Goal: Task Accomplishment & Management: Manage account settings

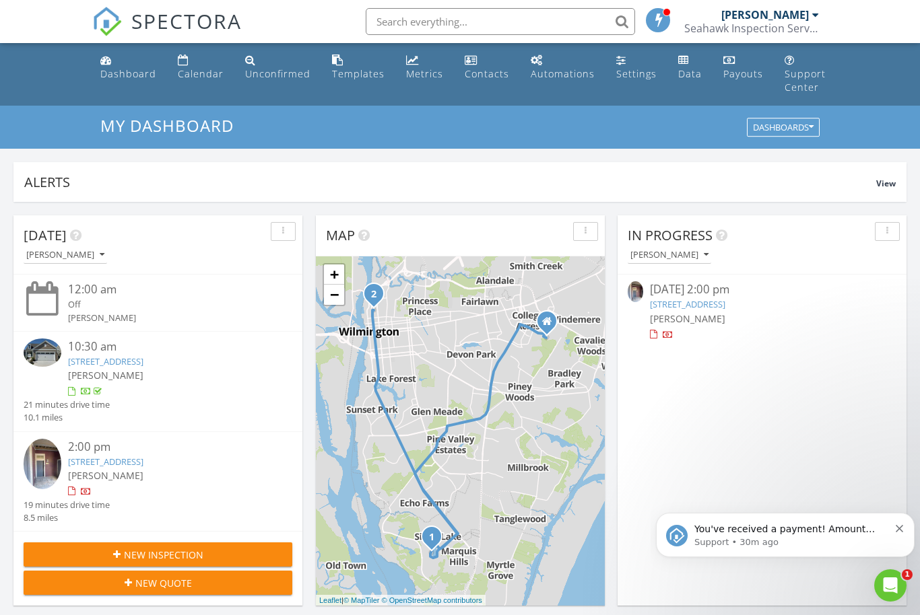
click at [822, 534] on p "You've received a payment! Amount $530.00 Fee $0.00 Net $530.00 Transaction # p…" at bounding box center [791, 529] width 195 height 13
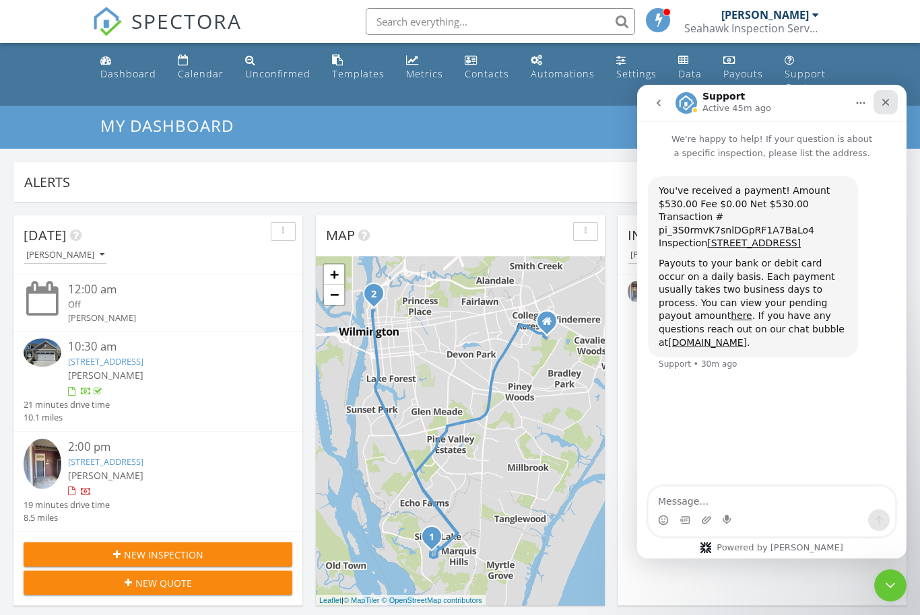
click at [893, 107] on div "Close" at bounding box center [885, 102] width 24 height 24
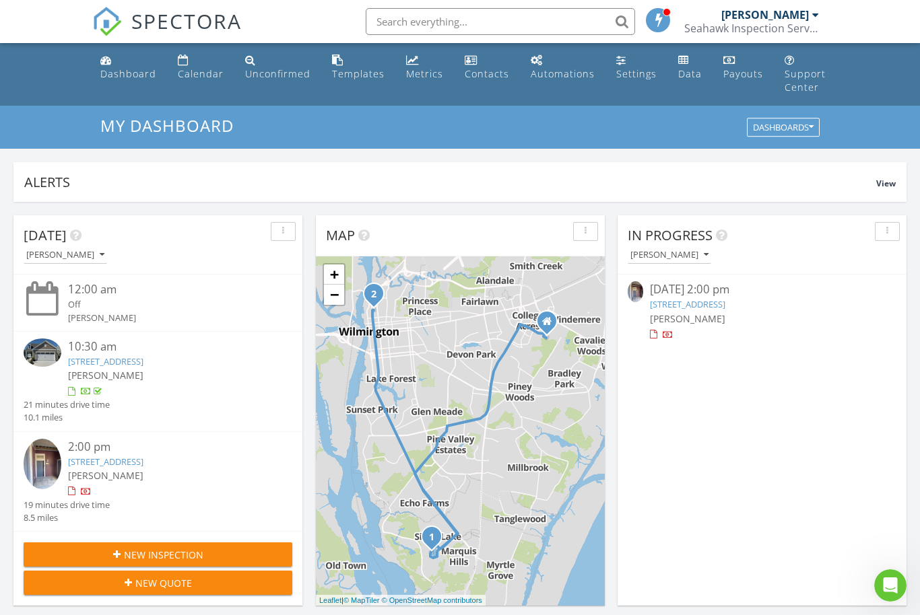
click at [725, 301] on link "[STREET_ADDRESS]" at bounding box center [687, 304] width 75 height 12
click at [725, 303] on link "801 N 4th St 206, Wilmington, NC 28401" at bounding box center [687, 304] width 75 height 12
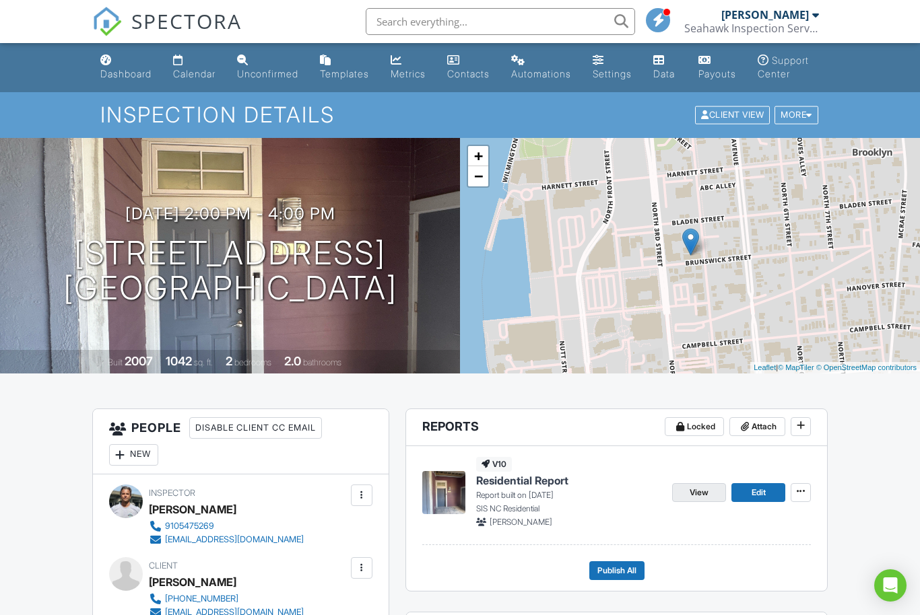
click at [691, 500] on span "View" at bounding box center [699, 492] width 19 height 13
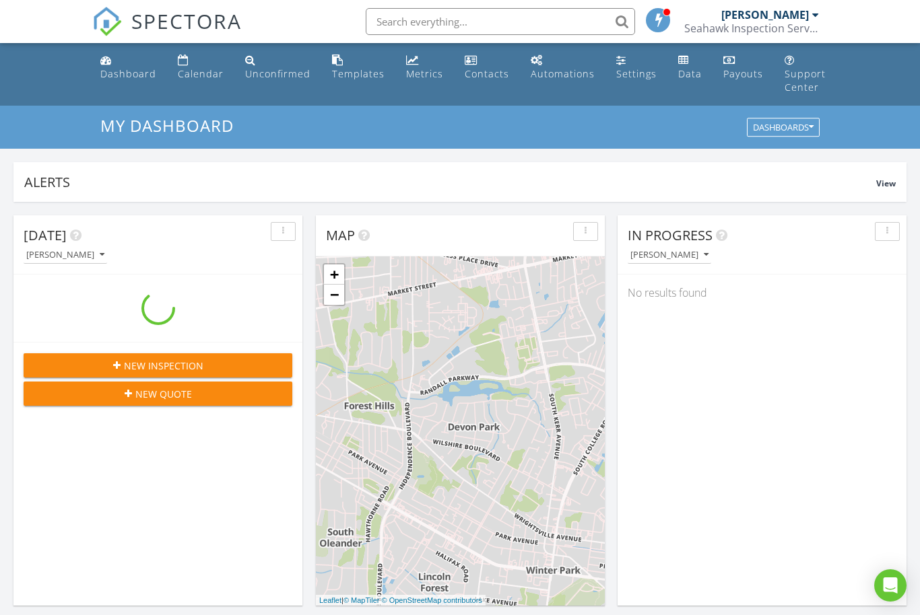
scroll to position [1226, 921]
